Goal: Contribute content

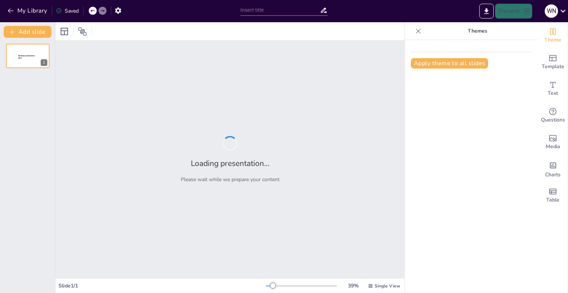
type input "Imported Culture and Society Week 1 Chapters 1 and 2.pptx"
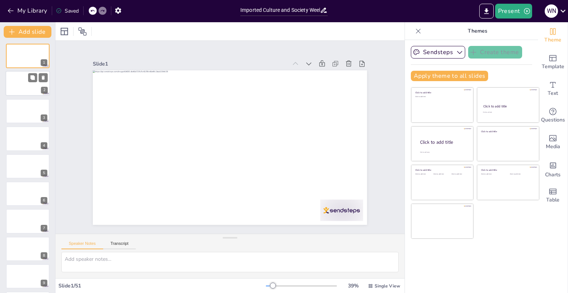
click at [22, 80] on div at bounding box center [28, 83] width 44 height 25
click at [21, 108] on div at bounding box center [28, 110] width 44 height 25
click at [22, 144] on div at bounding box center [28, 138] width 44 height 25
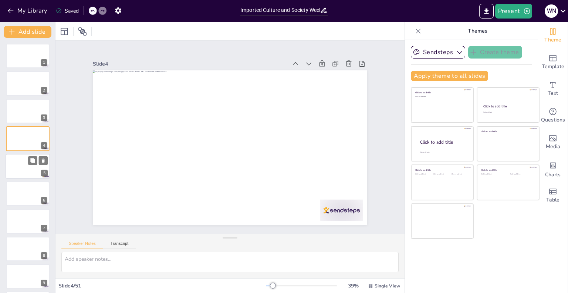
click at [25, 162] on div at bounding box center [28, 166] width 44 height 25
click at [28, 194] on div at bounding box center [28, 192] width 44 height 25
click at [28, 216] on div at bounding box center [38, 214] width 20 height 9
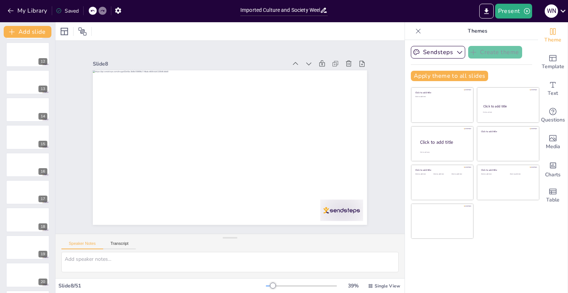
scroll to position [0, 0]
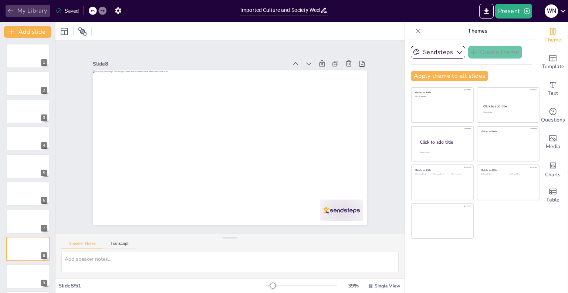
click at [19, 13] on button "My Library" at bounding box center [28, 11] width 45 height 12
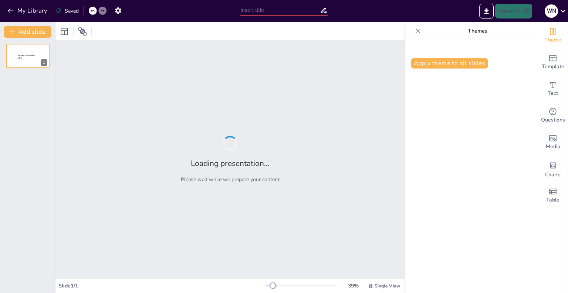
type input "Bridging Disciplines: Social Psychology's Role in the Broader Scientific Landsc…"
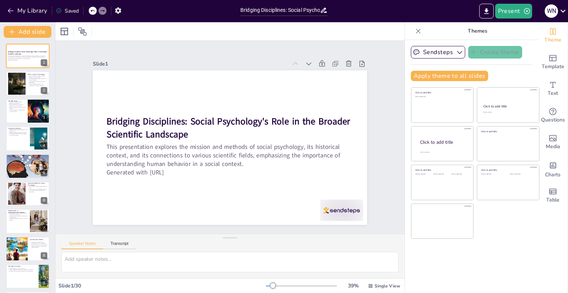
checkbox input "true"
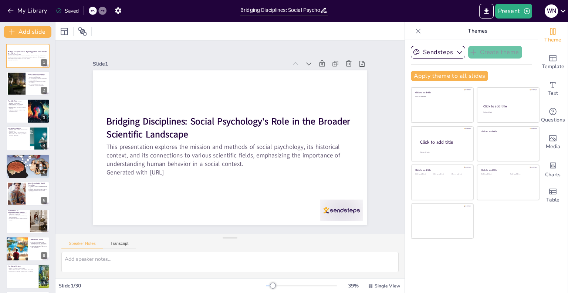
checkbox input "true"
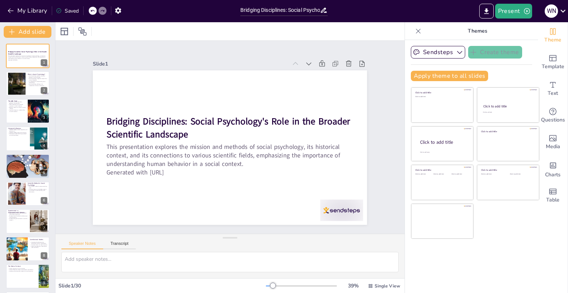
checkbox input "true"
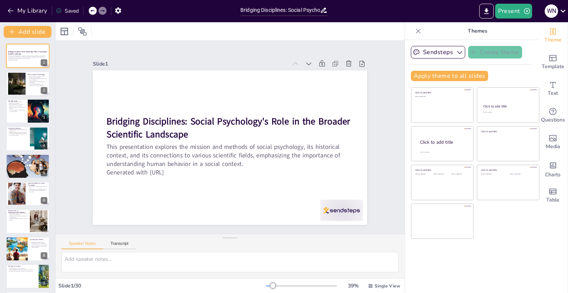
checkbox input "true"
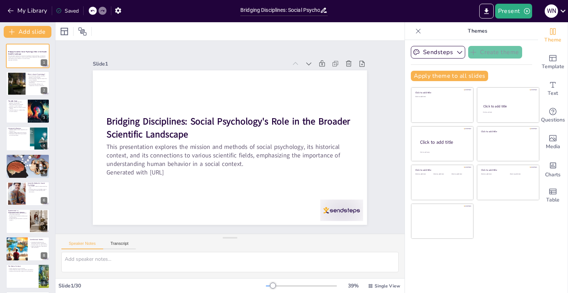
checkbox input "true"
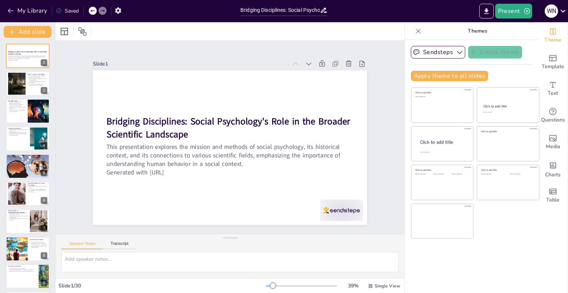
checkbox input "true"
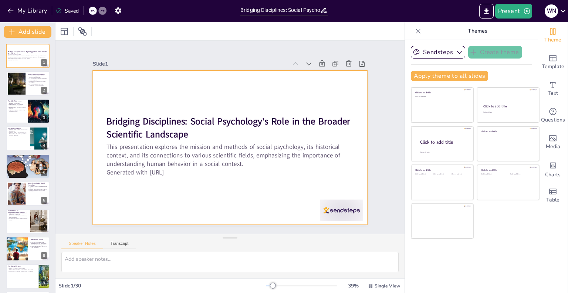
checkbox input "true"
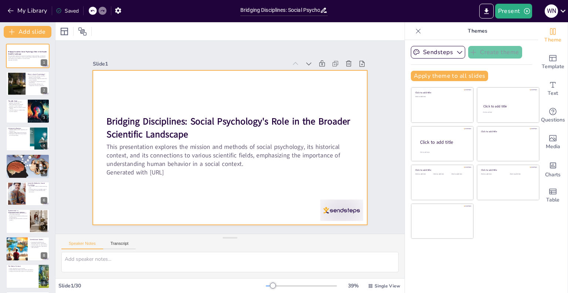
checkbox input "true"
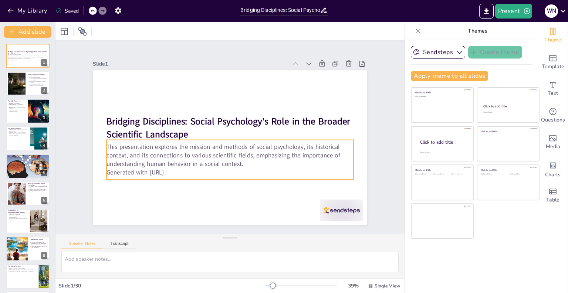
checkbox input "true"
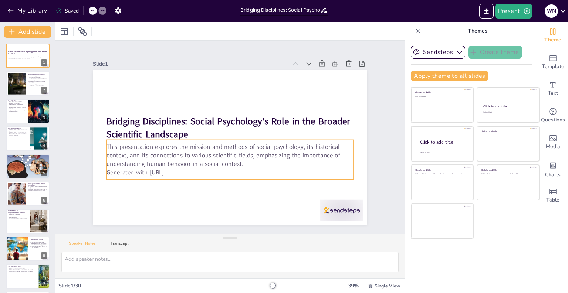
checkbox input "true"
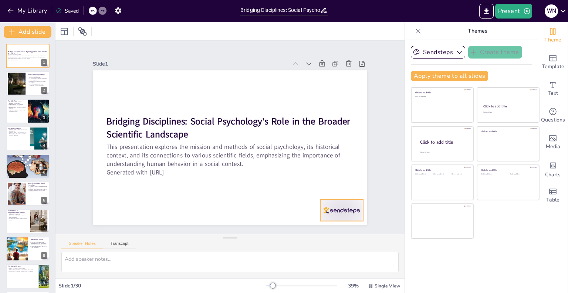
checkbox input "true"
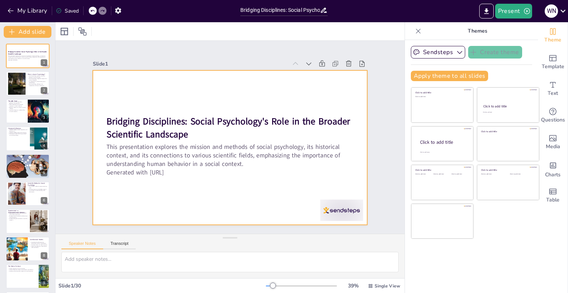
checkbox input "true"
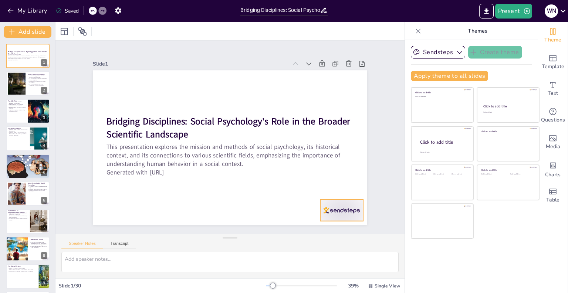
checkbox input "true"
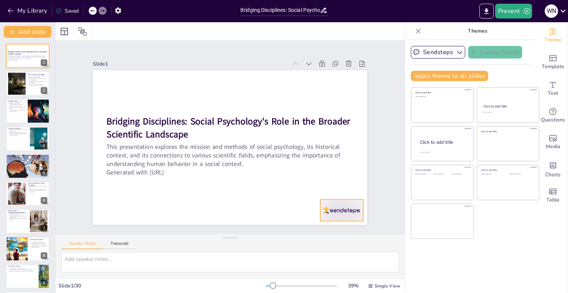
click at [340, 217] on div at bounding box center [324, 232] width 46 height 30
checkbox input "true"
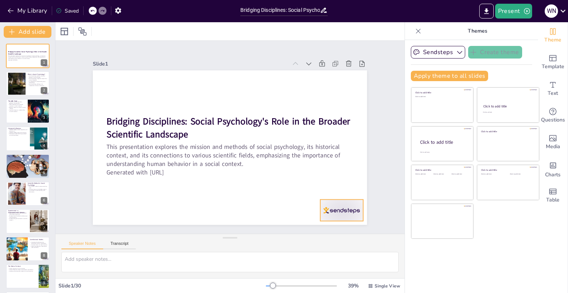
checkbox input "true"
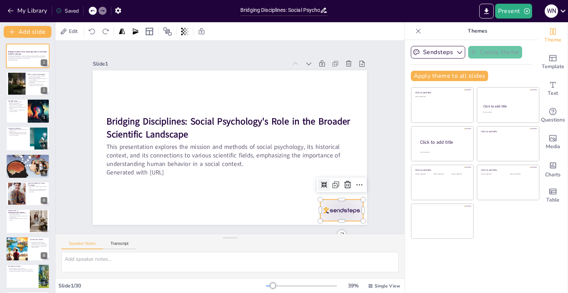
checkbox input "true"
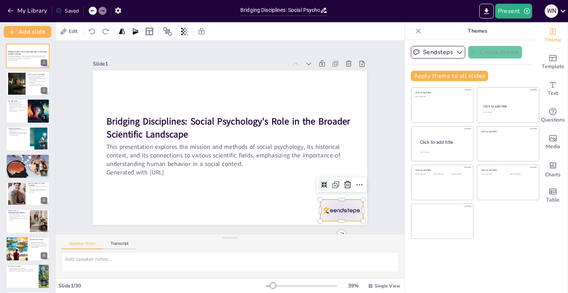
checkbox input "true"
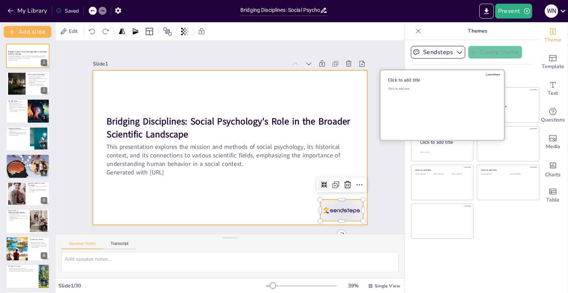
checkbox input "true"
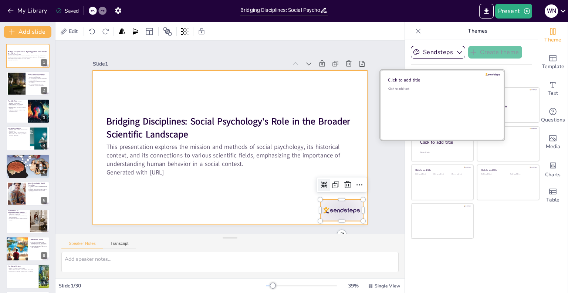
checkbox input "true"
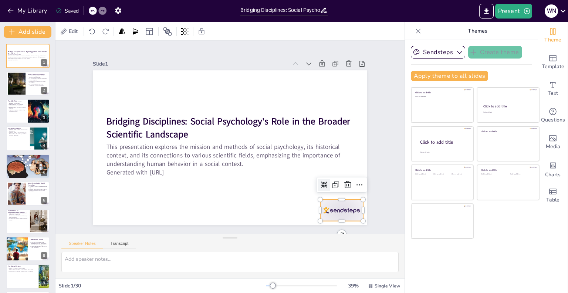
checkbox input "true"
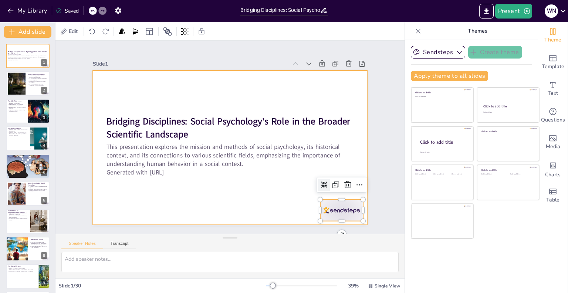
checkbox input "true"
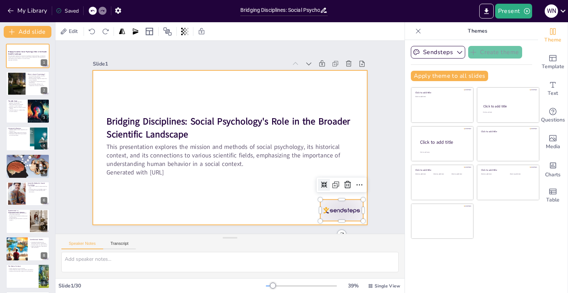
checkbox input "true"
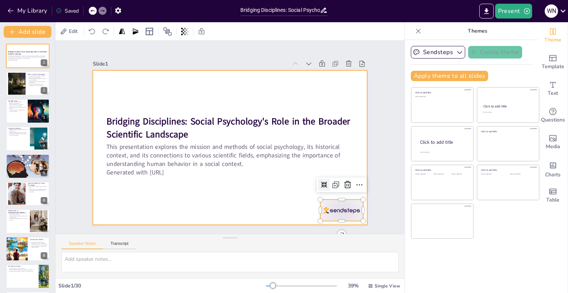
checkbox input "true"
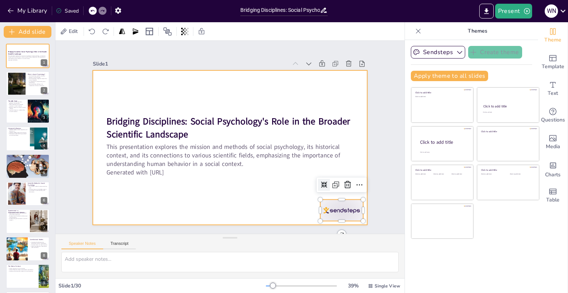
checkbox input "true"
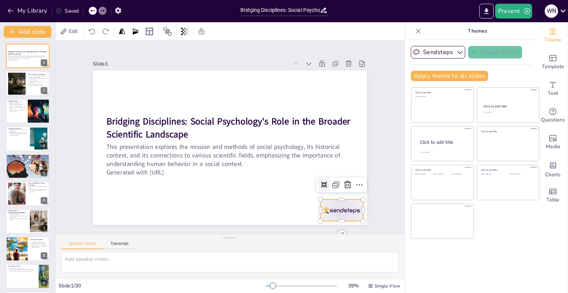
checkbox input "true"
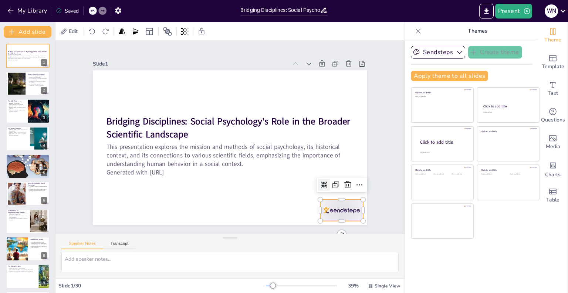
checkbox input "true"
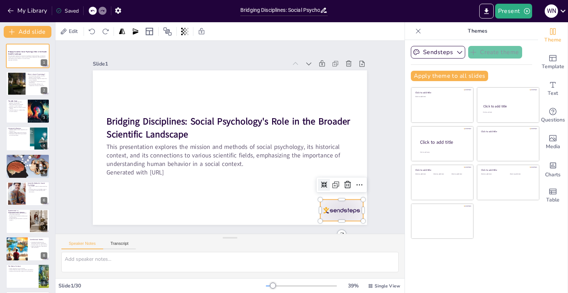
checkbox input "true"
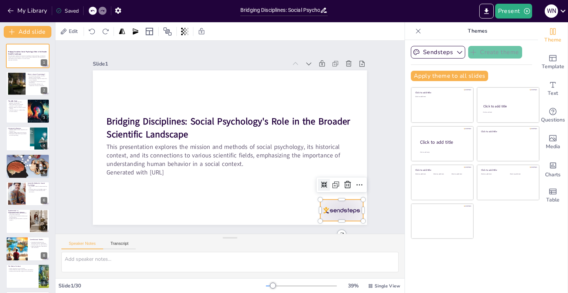
checkbox input "true"
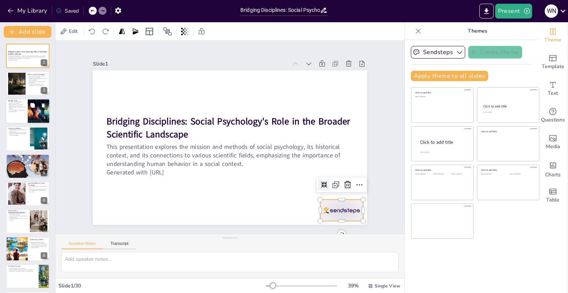
checkbox input "true"
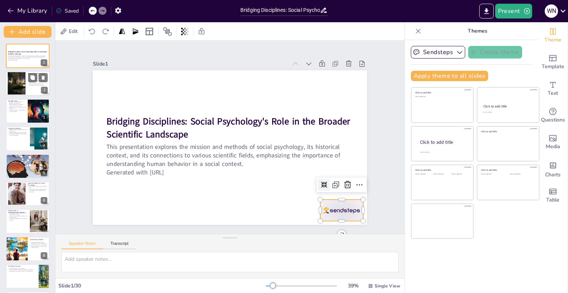
checkbox input "true"
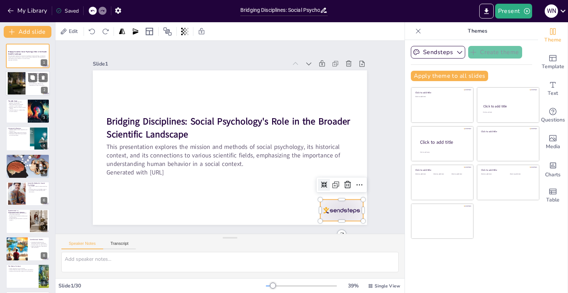
checkbox input "true"
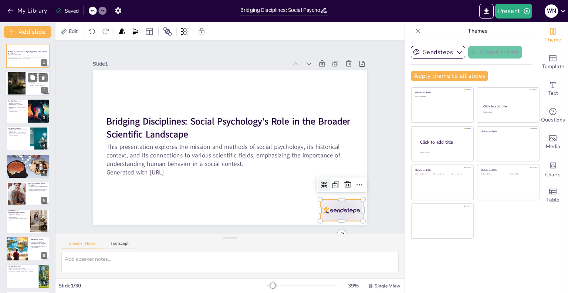
click at [30, 90] on div at bounding box center [28, 83] width 44 height 25
checkbox input "true"
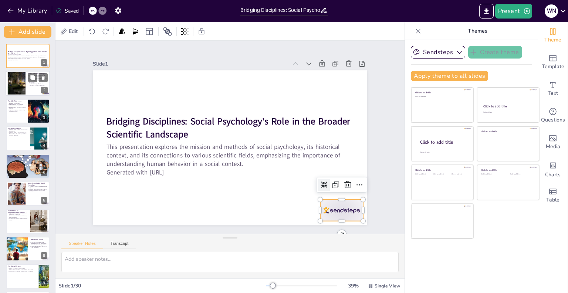
checkbox input "true"
type textarea "Social psychology is defined as the study of how individuals think, feel, and b…"
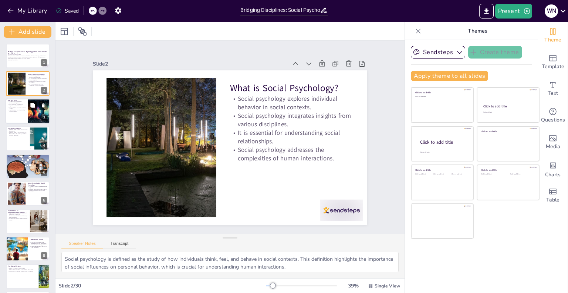
checkbox input "true"
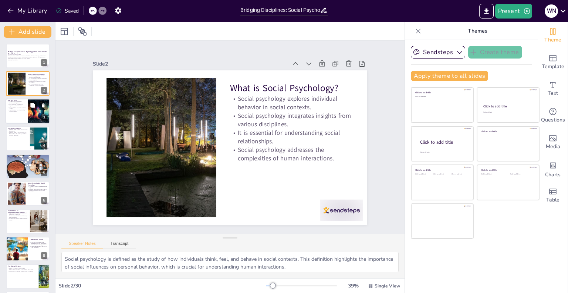
checkbox input "true"
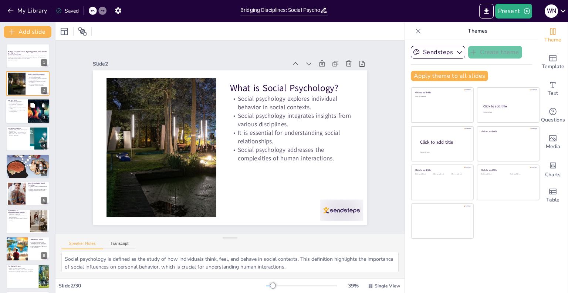
checkbox input "true"
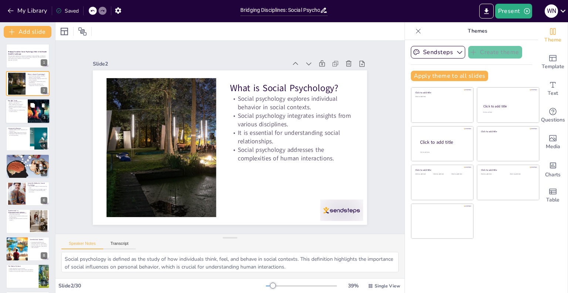
checkbox input "true"
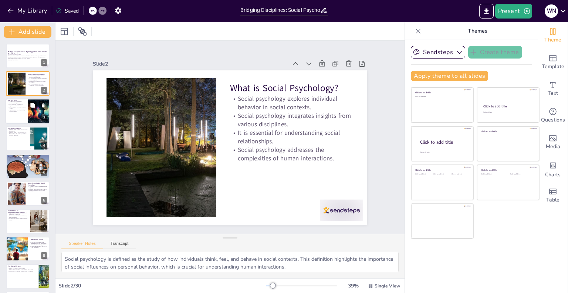
click at [28, 116] on div at bounding box center [39, 110] width 44 height 25
checkbox input "true"
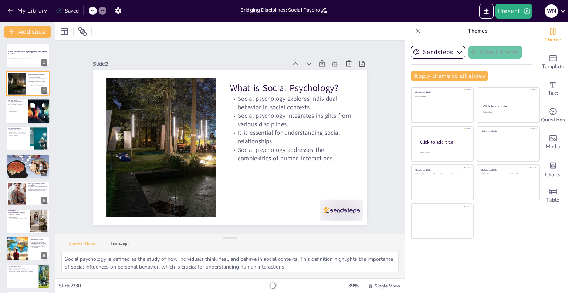
checkbox input "true"
type textarea "The ABC triad is a foundational concept in social psychology, encompassing the …"
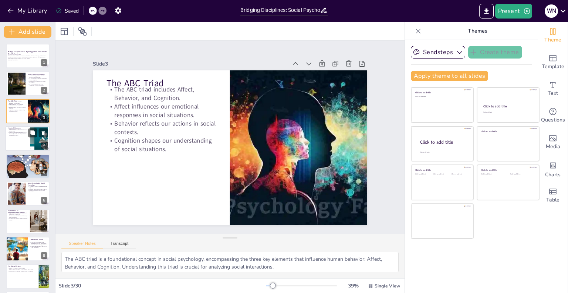
checkbox input "true"
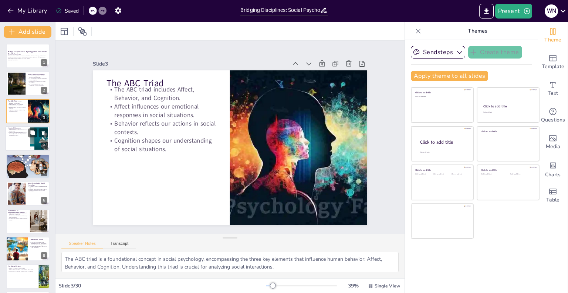
checkbox input "true"
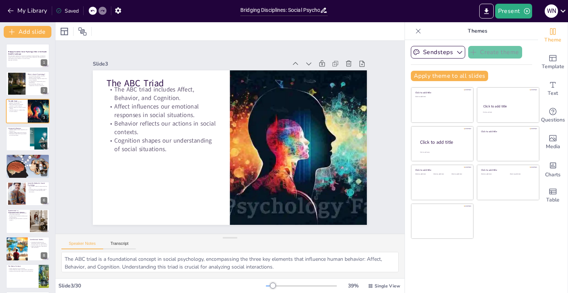
checkbox input "true"
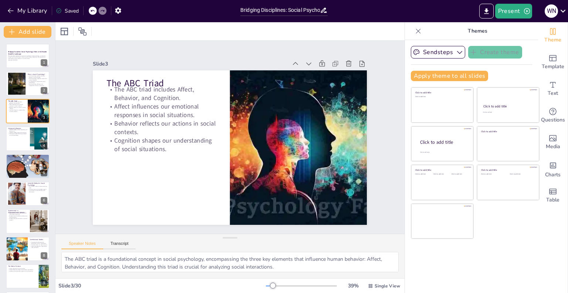
scroll to position [48, 0]
checkbox input "true"
click at [36, 189] on button at bounding box center [32, 187] width 9 height 9
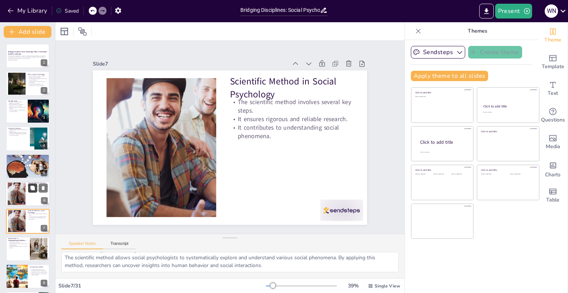
scroll to position [56, 0]
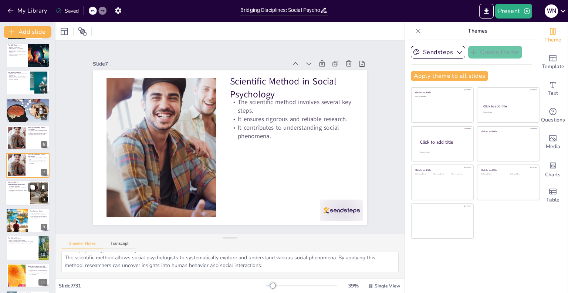
click at [31, 198] on div at bounding box center [39, 192] width 28 height 23
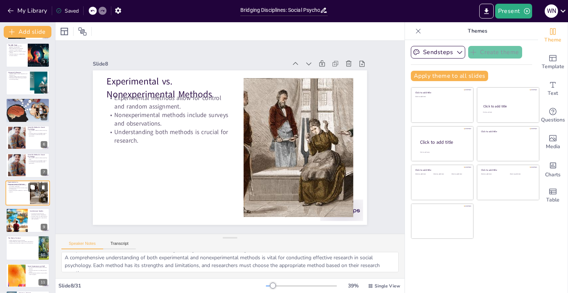
scroll to position [40, 0]
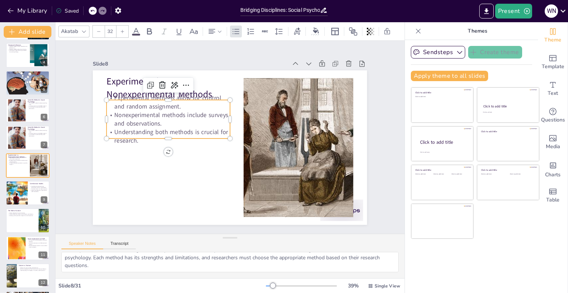
click at [187, 130] on p "Understanding both methods is crucial for research." at bounding box center [170, 123] width 124 height 43
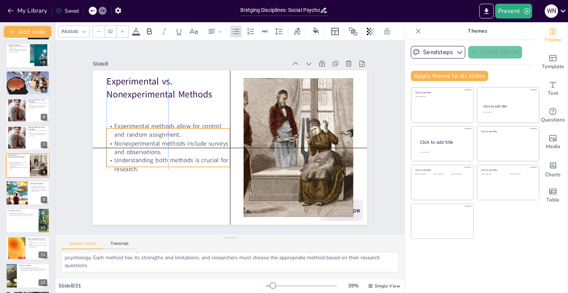
drag, startPoint x: 187, startPoint y: 130, endPoint x: 188, endPoint y: 161, distance: 30.7
click at [188, 161] on p "Understanding both methods is crucial for research." at bounding box center [164, 151] width 124 height 43
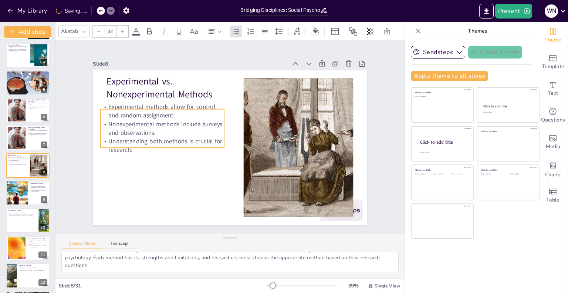
drag, startPoint x: 185, startPoint y: 154, endPoint x: 179, endPoint y: 137, distance: 18.0
click at [179, 137] on p "Understanding both methods is crucial for research." at bounding box center [163, 145] width 124 height 17
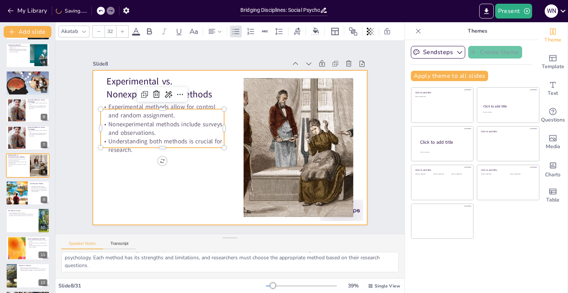
click at [178, 168] on div at bounding box center [229, 147] width 289 height 182
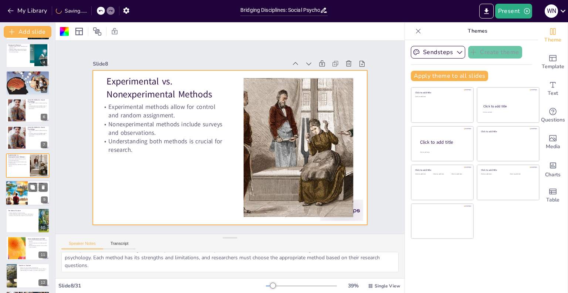
click at [28, 191] on div at bounding box center [17, 192] width 42 height 25
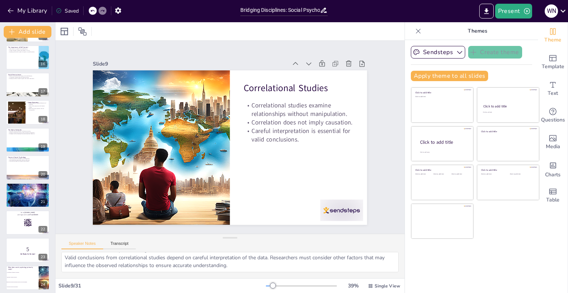
scroll to position [412, 0]
click at [34, 223] on div at bounding box center [28, 222] width 44 height 25
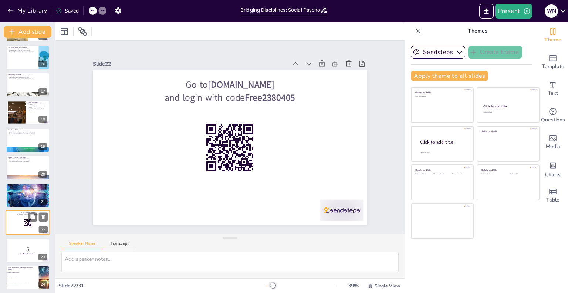
scroll to position [0, 0]
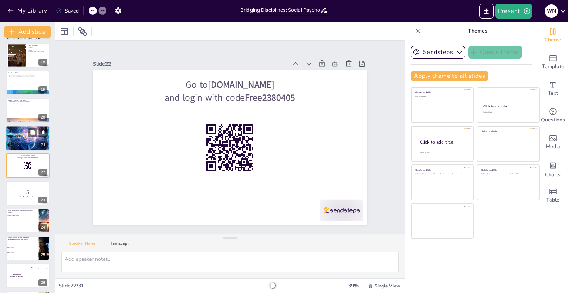
click at [16, 136] on div at bounding box center [28, 138] width 44 height 31
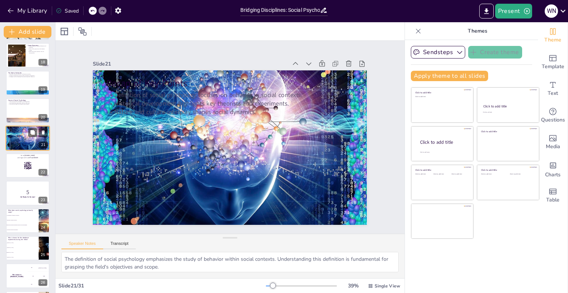
scroll to position [441, 0]
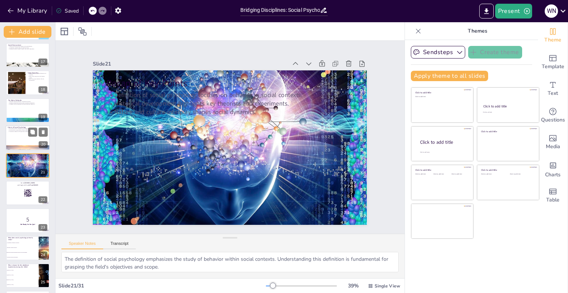
click at [24, 131] on p "Innovative methods will shape future research." at bounding box center [28, 131] width 40 height 1
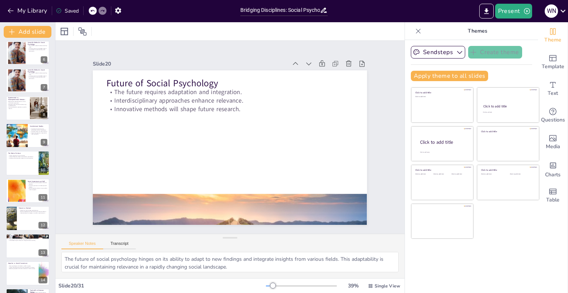
scroll to position [0, 0]
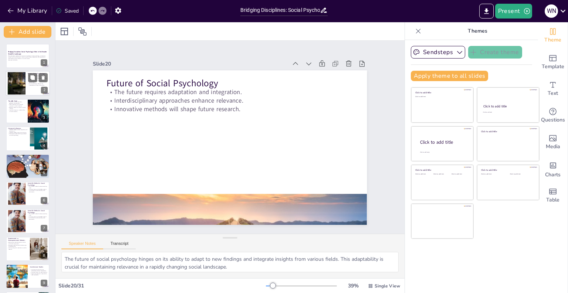
click at [33, 89] on div at bounding box center [28, 83] width 44 height 25
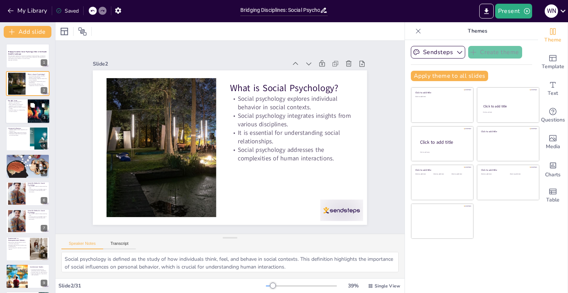
click at [27, 111] on div at bounding box center [28, 110] width 44 height 25
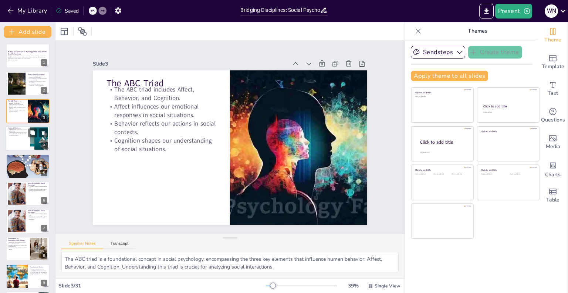
click at [25, 139] on div at bounding box center [28, 138] width 44 height 25
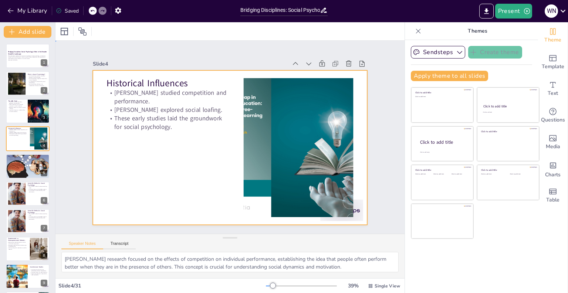
click at [145, 197] on div at bounding box center [228, 147] width 301 height 208
click at [33, 10] on button "My Library" at bounding box center [28, 11] width 45 height 12
